Goal: Find specific page/section: Find specific page/section

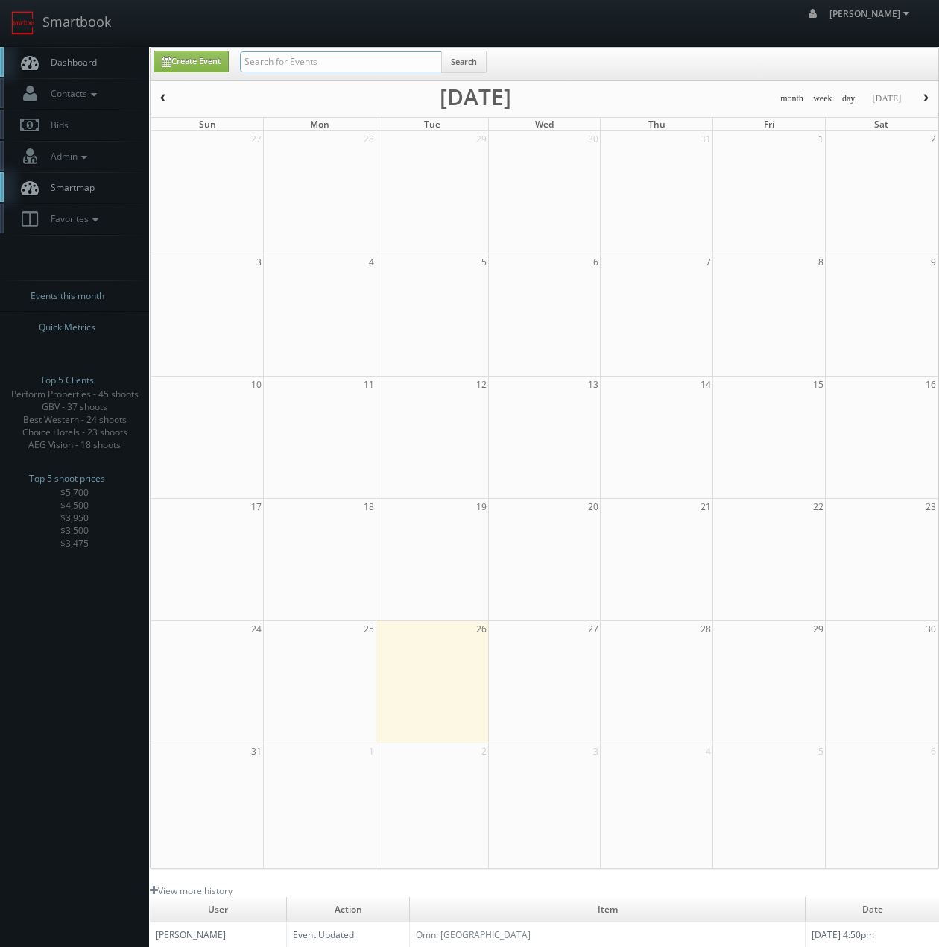
drag, startPoint x: 370, startPoint y: 66, endPoint x: 360, endPoint y: 60, distance: 11.0
click at [371, 65] on input "text" at bounding box center [341, 61] width 202 height 21
type input "the phoenix"
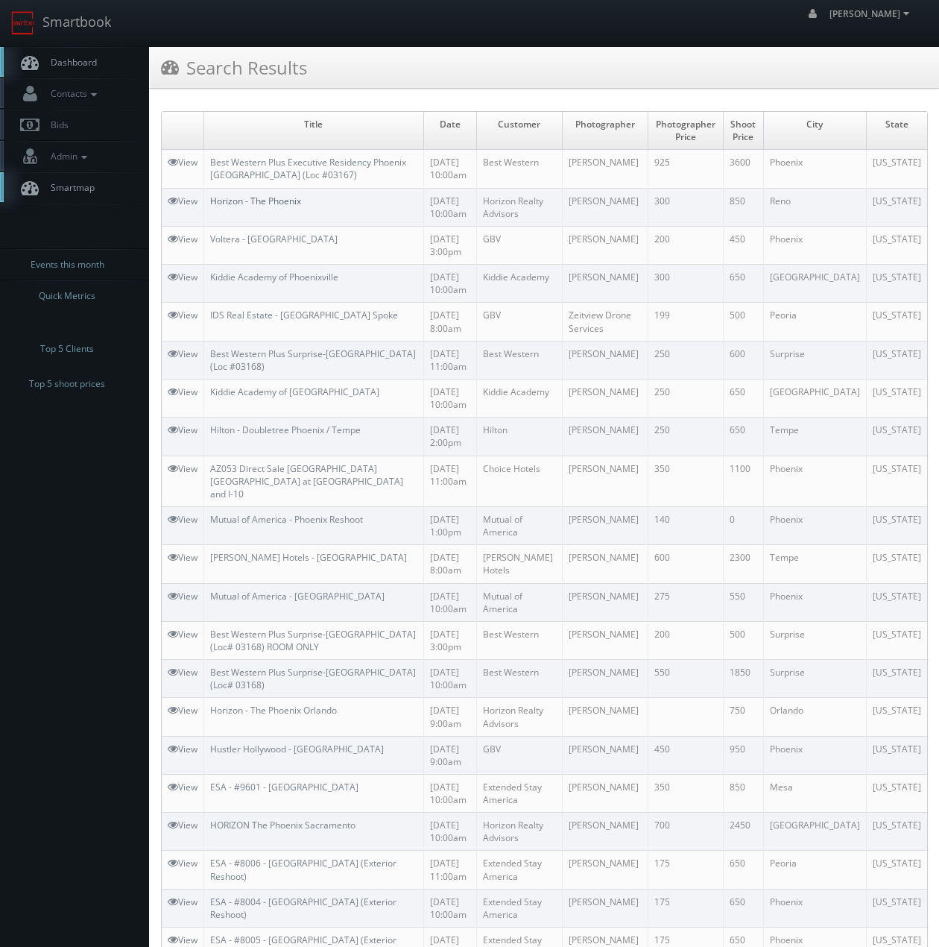
drag, startPoint x: 251, startPoint y: 198, endPoint x: 240, endPoint y: 199, distance: 11.2
click at [251, 198] on link "Horizon - The Phoenix" at bounding box center [255, 201] width 91 height 13
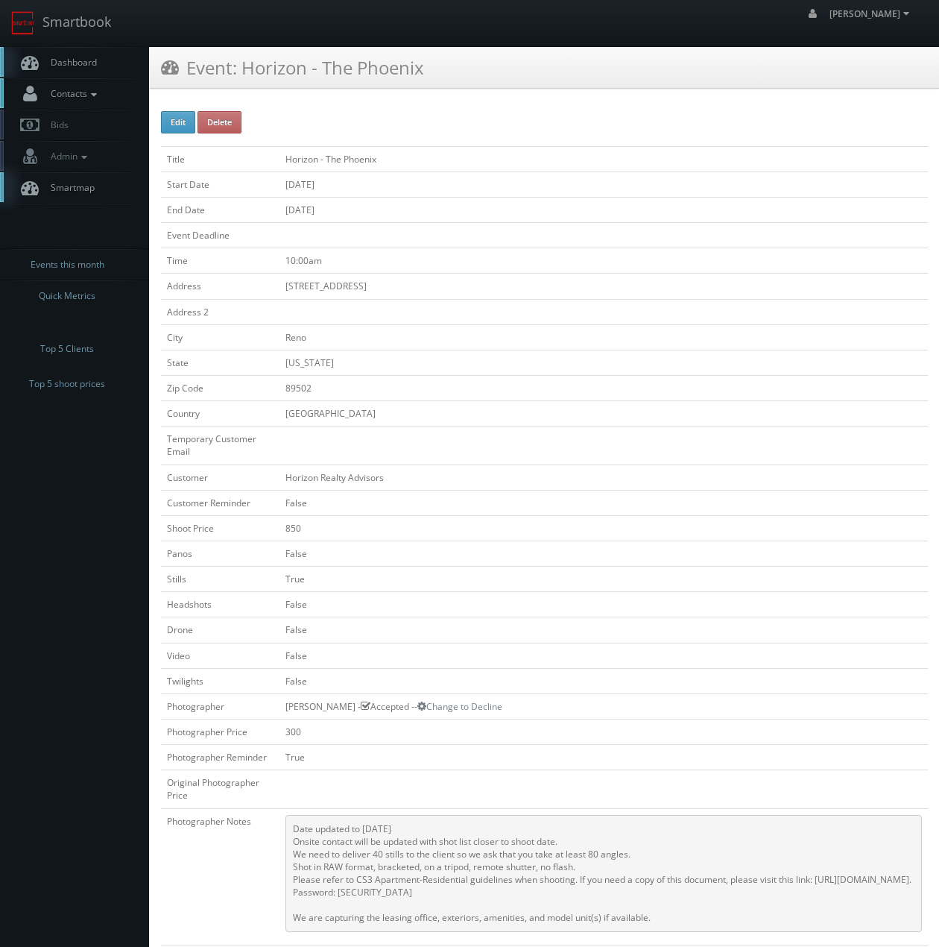
click at [106, 92] on link "Contacts" at bounding box center [74, 93] width 149 height 31
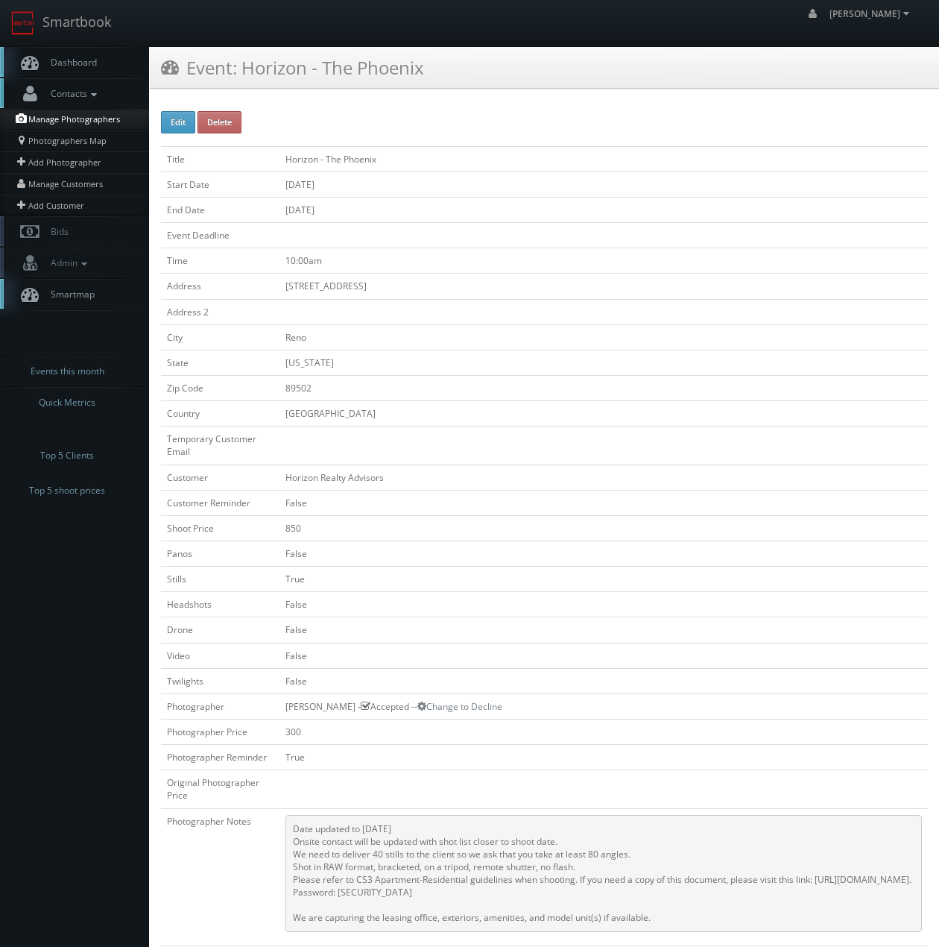
click at [81, 119] on link "Manage Photographers" at bounding box center [74, 119] width 149 height 21
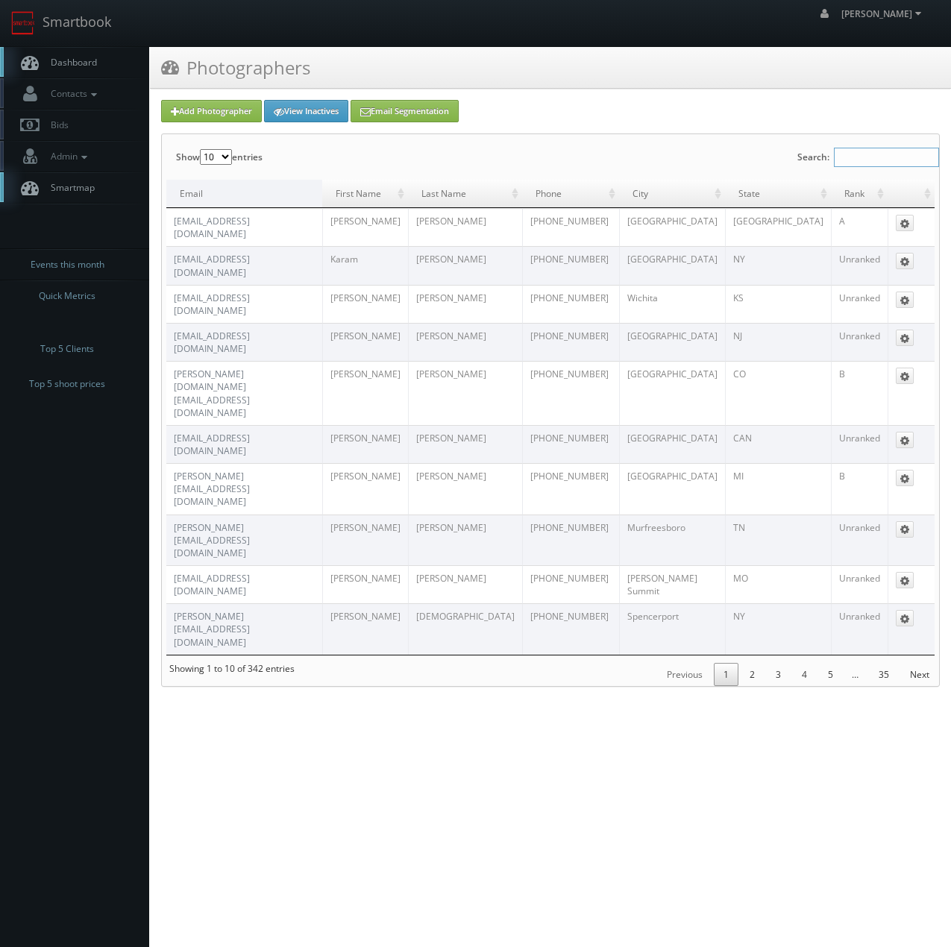
click at [900, 162] on input "Search:" at bounding box center [886, 157] width 105 height 19
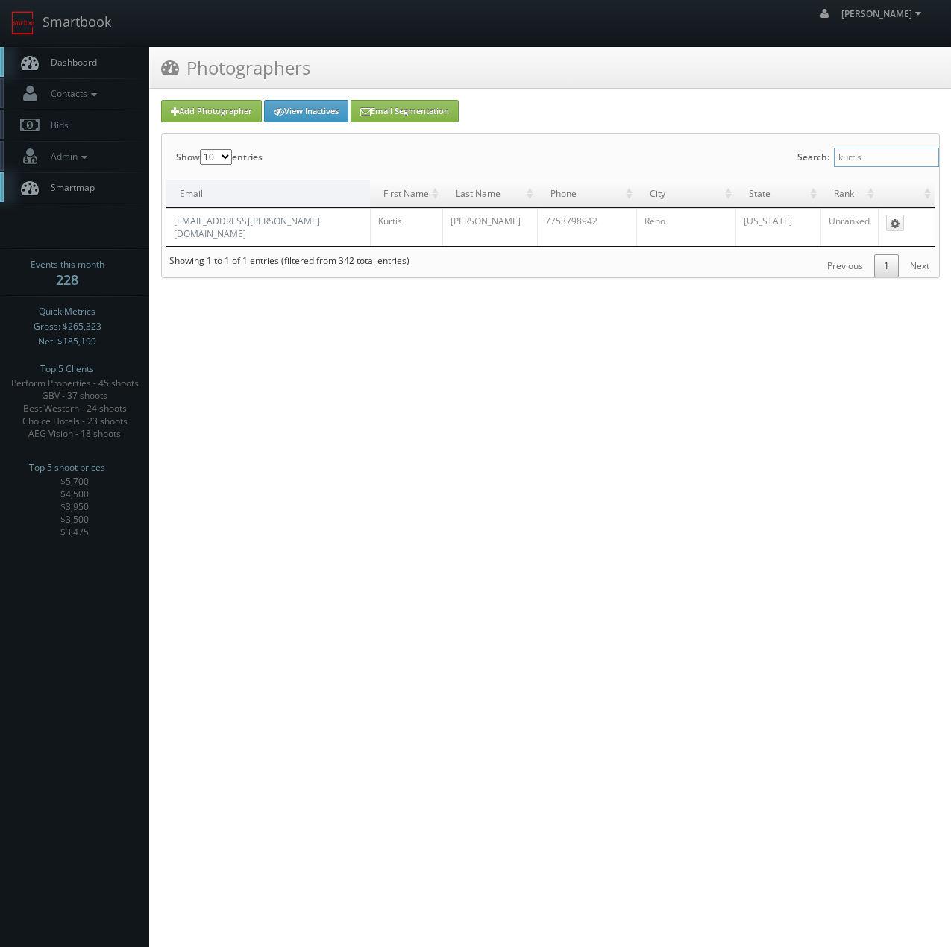
type input "kurtis"
drag, startPoint x: 357, startPoint y: 519, endPoint x: 78, endPoint y: 31, distance: 562.3
click at [354, 505] on html "Smartbook Toggle Side Navigation Toggle Top Navigation Chris_Sardinas Chris_Sar…" at bounding box center [475, 473] width 951 height 947
click at [75, 22] on link "Smartbook" at bounding box center [61, 23] width 122 height 46
click at [58, 31] on link "Smartbook" at bounding box center [61, 23] width 122 height 46
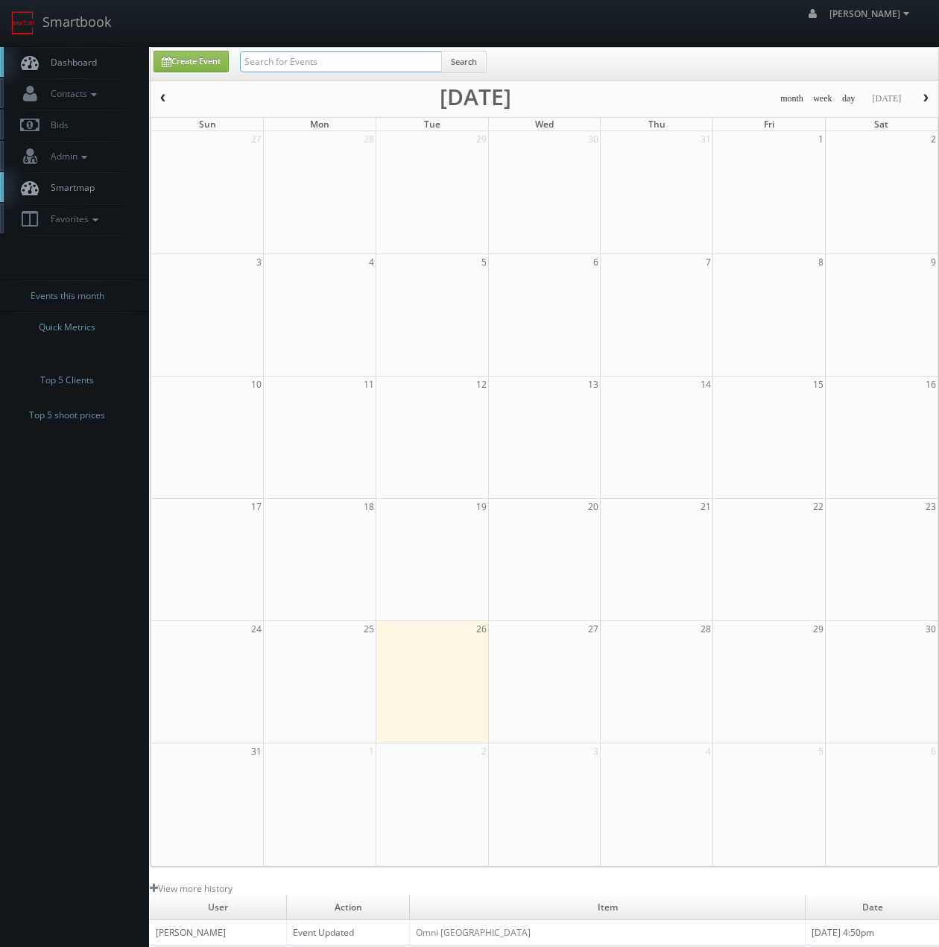
click at [347, 59] on input "text" at bounding box center [341, 61] width 202 height 21
